Goal: Task Accomplishment & Management: Manage account settings

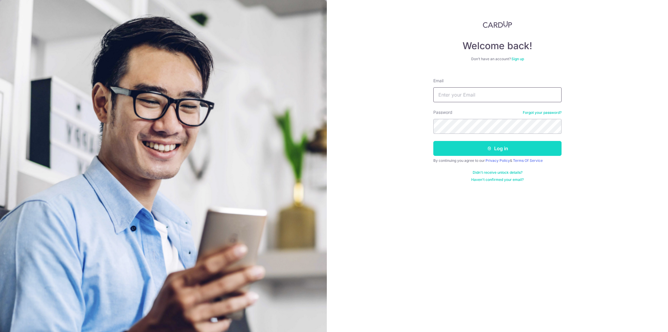
type input "[EMAIL_ADDRESS][DOMAIN_NAME]"
click at [459, 151] on button "Log in" at bounding box center [498, 148] width 128 height 15
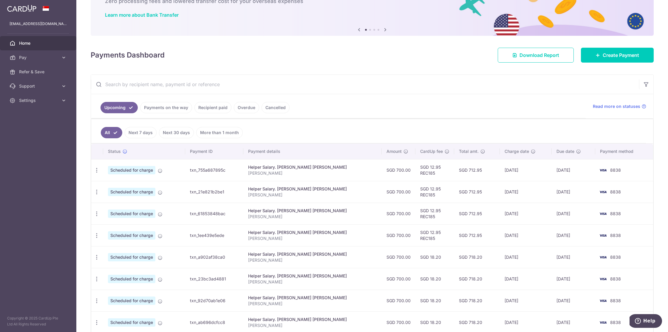
scroll to position [51, 0]
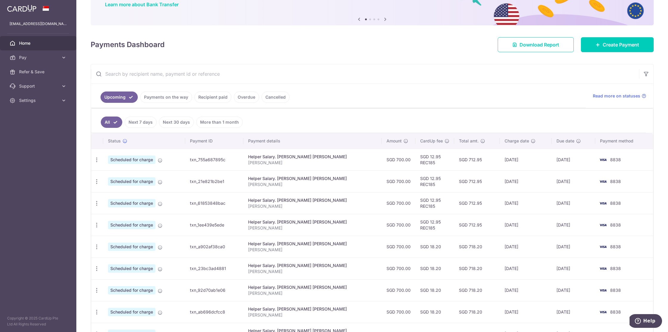
click at [174, 96] on link "Payments on the way" at bounding box center [166, 97] width 52 height 11
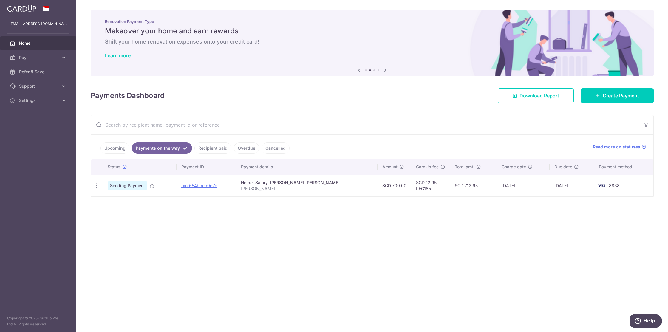
click at [317, 190] on p "Jocelyn Salary" at bounding box center [307, 189] width 132 height 6
